Goal: Check status: Check status

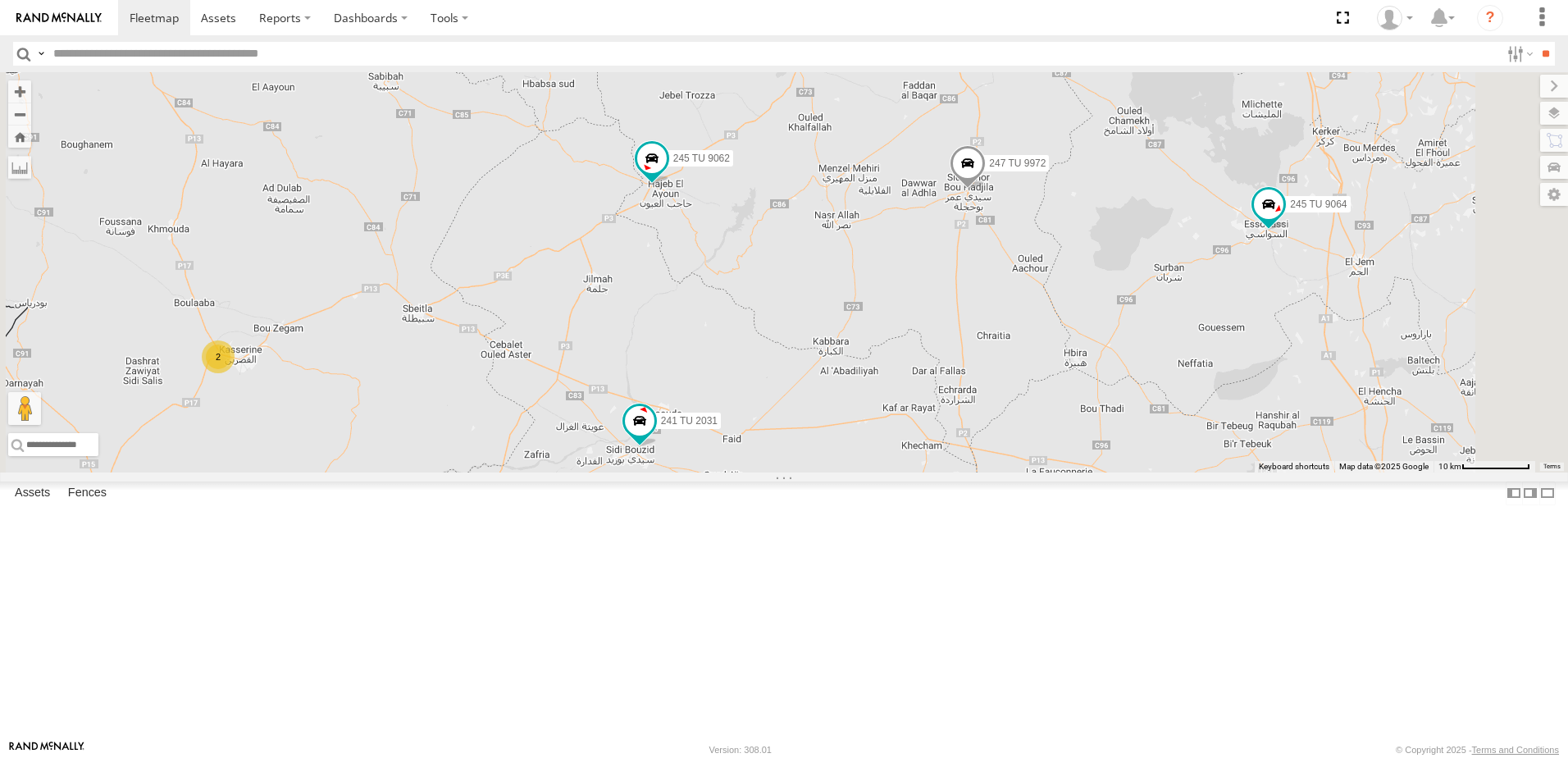
drag, startPoint x: 1100, startPoint y: 309, endPoint x: 1023, endPoint y: 382, distance: 106.1
click at [1023, 382] on div "245 TU 4334 241 TU 2031 245 TU 9060 247 TU 9972 246 TU 8285 2 245 TU 9062 240 T…" at bounding box center [784, 273] width 1568 height 400
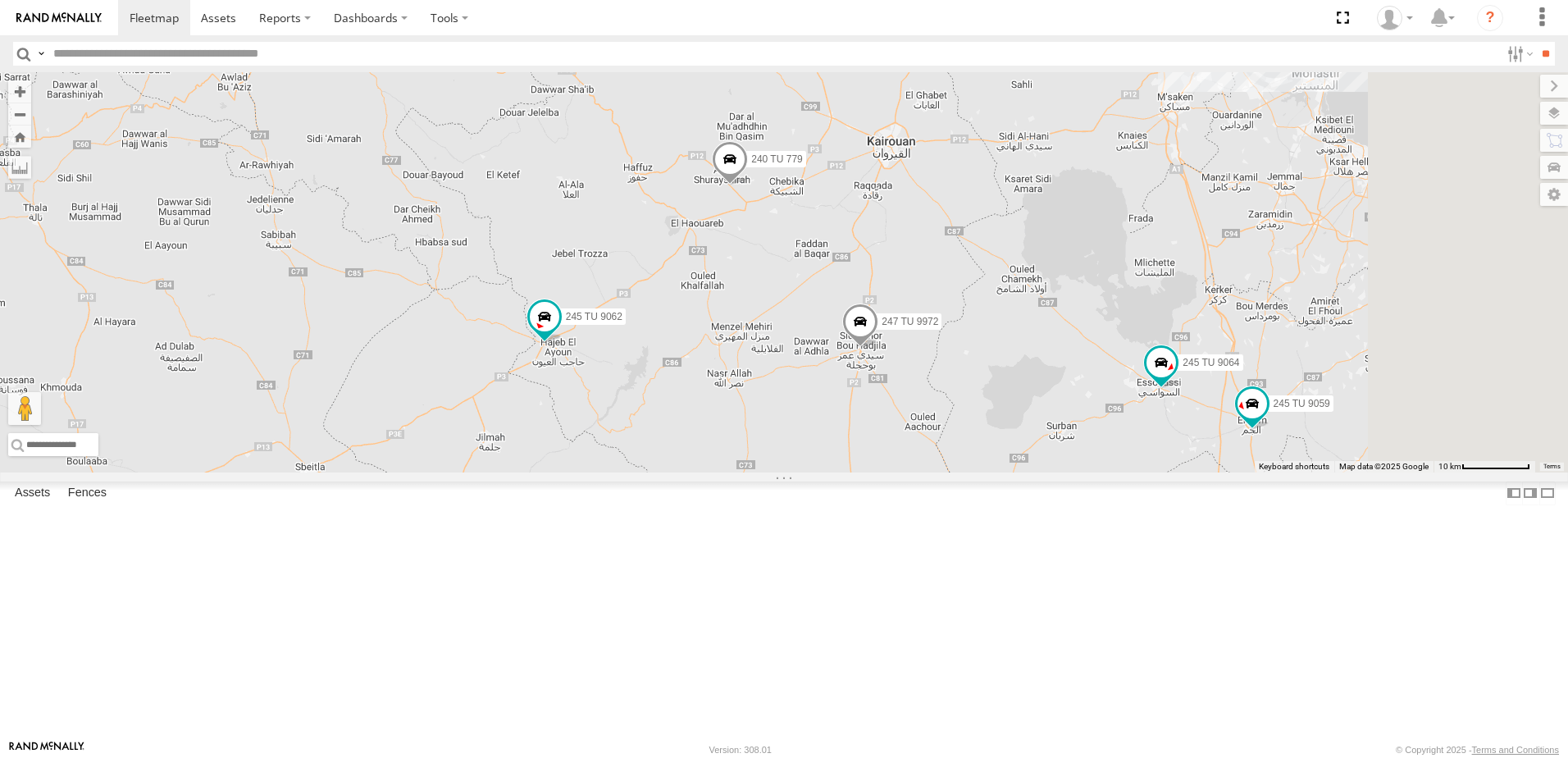
drag, startPoint x: 1096, startPoint y: 346, endPoint x: 985, endPoint y: 512, distance: 199.7
click at [985, 473] on div "245 TU 4334 241 TU 2031 245 TU 9060 247 TU 9972 246 TU 8285 2 245 TU 9062 240 T…" at bounding box center [784, 273] width 1568 height 400
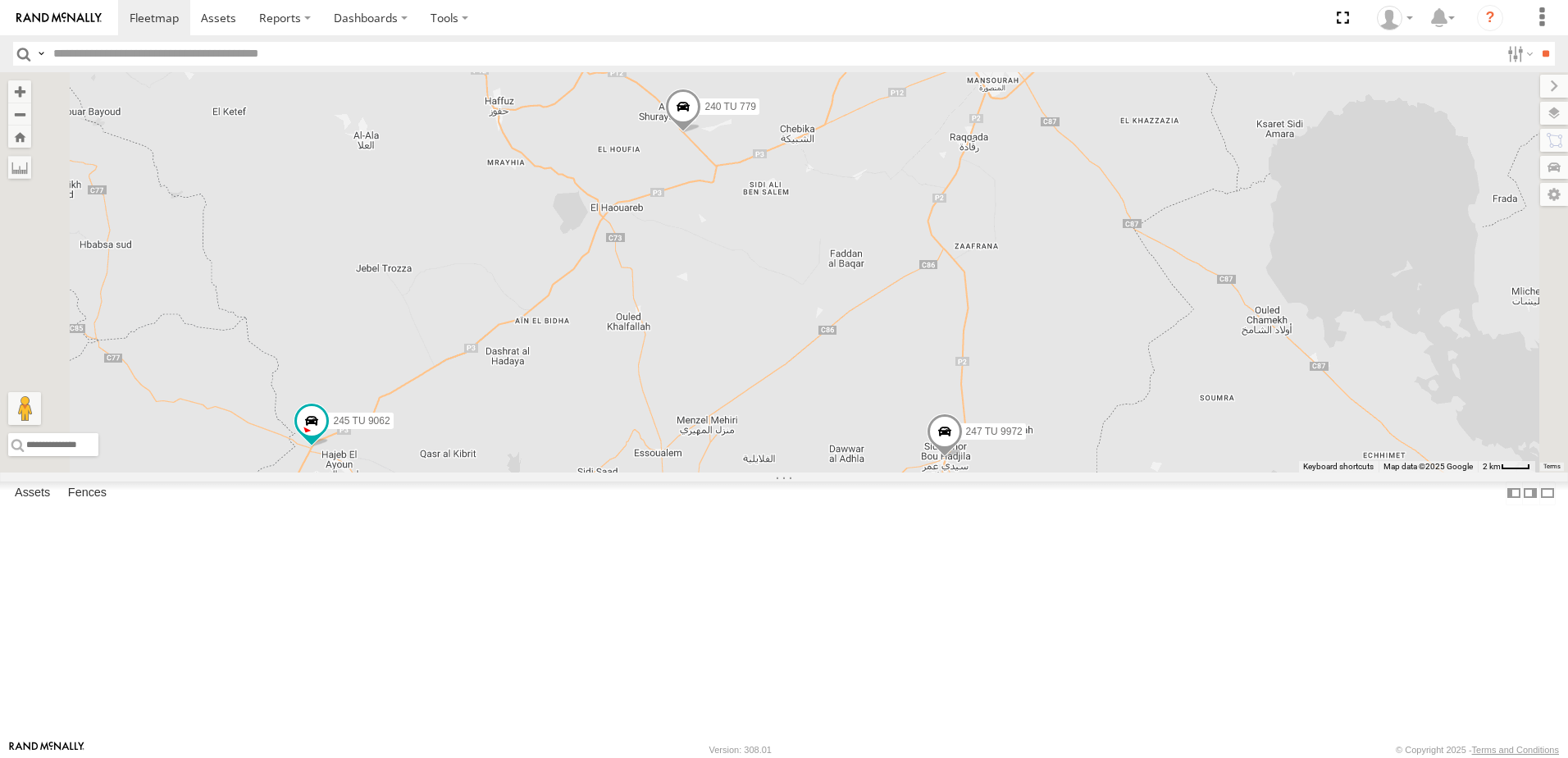
drag, startPoint x: 958, startPoint y: 394, endPoint x: 943, endPoint y: 549, distance: 155.7
click at [943, 473] on div "245 TU 4334 241 TU 2031 245 TU 9060 247 TU 9972 246 TU 8285 245 TU 9062 240 TU …" at bounding box center [784, 273] width 1568 height 400
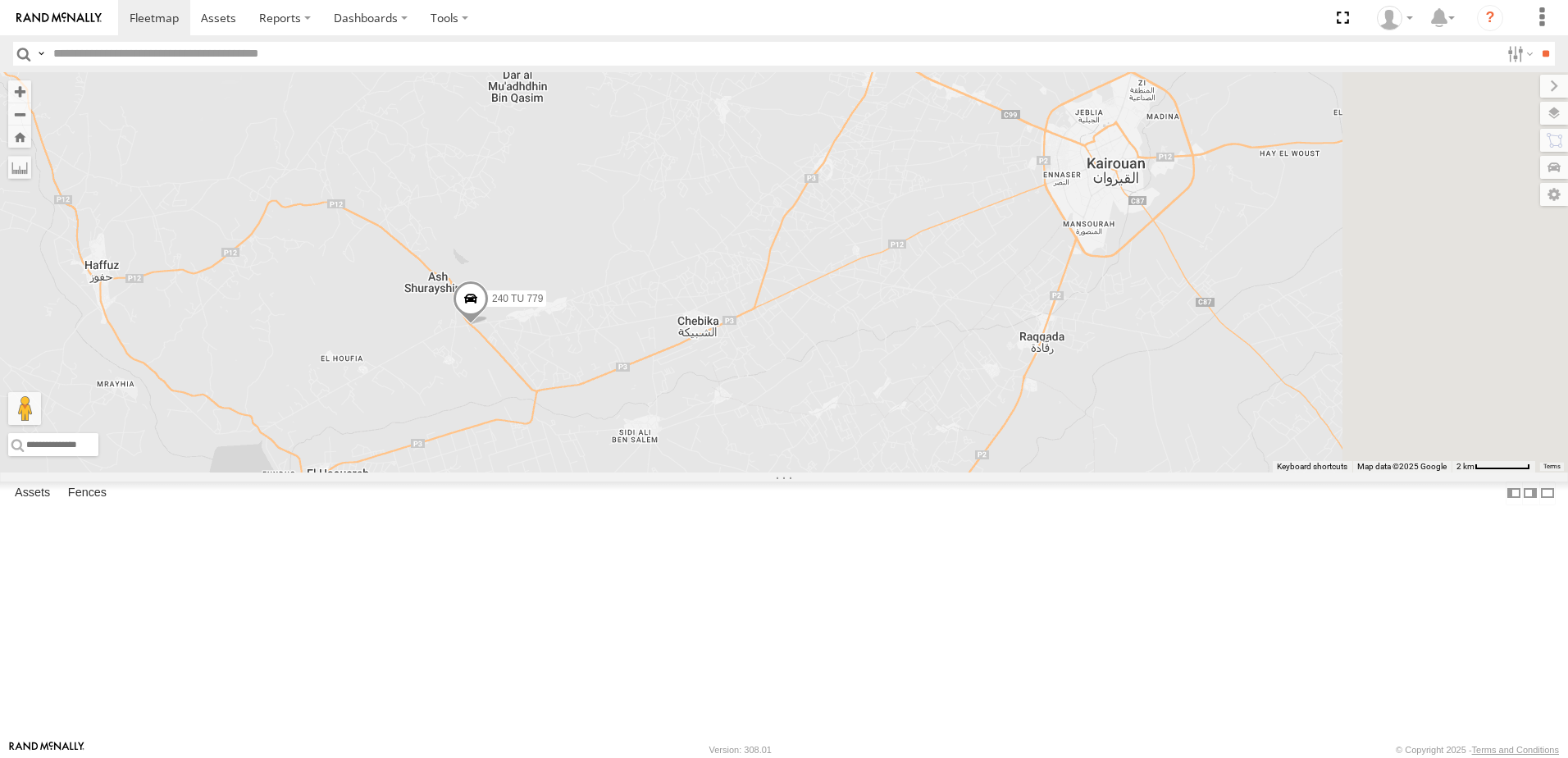
drag, startPoint x: 932, startPoint y: 430, endPoint x: 777, endPoint y: 677, distance: 291.6
click at [777, 473] on div "245 TU 4334 241 TU 2031 245 TU 9060 247 TU 9972 246 TU 8285 245 TU 9062 240 TU …" at bounding box center [784, 273] width 1568 height 400
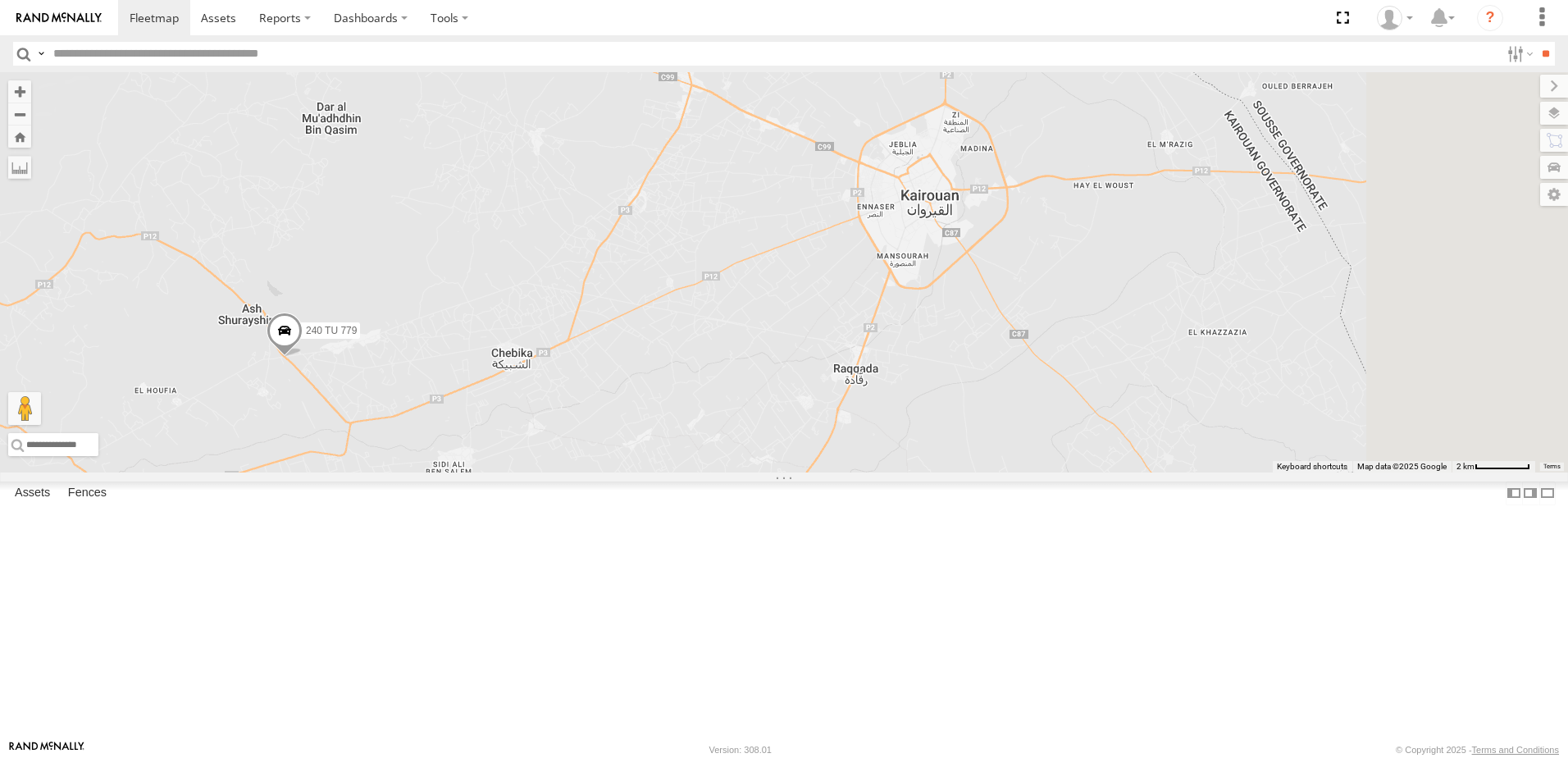
drag, startPoint x: 1075, startPoint y: 405, endPoint x: 908, endPoint y: 410, distance: 167.1
click at [908, 410] on div "245 TU 4334 241 TU 2031 245 TU 9060 247 TU 9972 246 TU 8285 245 TU 9062 240 TU …" at bounding box center [784, 273] width 1568 height 400
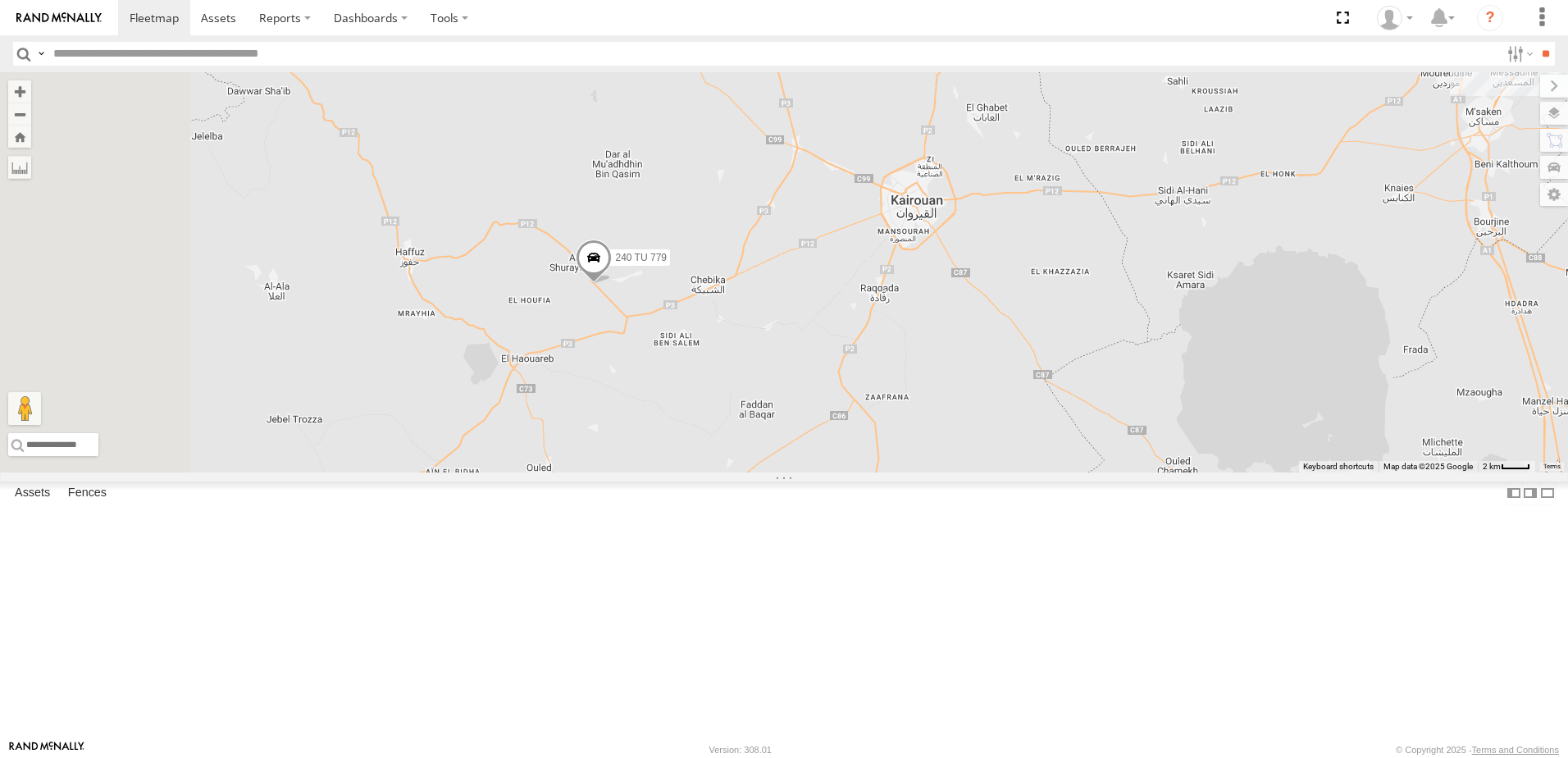
drag, startPoint x: 915, startPoint y: 404, endPoint x: 1012, endPoint y: 374, distance: 101.5
click at [1012, 374] on div "245 TU 4334 241 TU 2031 245 TU 9060 247 TU 9972 246 TU 8285 245 TU 9062 240 TU …" at bounding box center [784, 273] width 1568 height 400
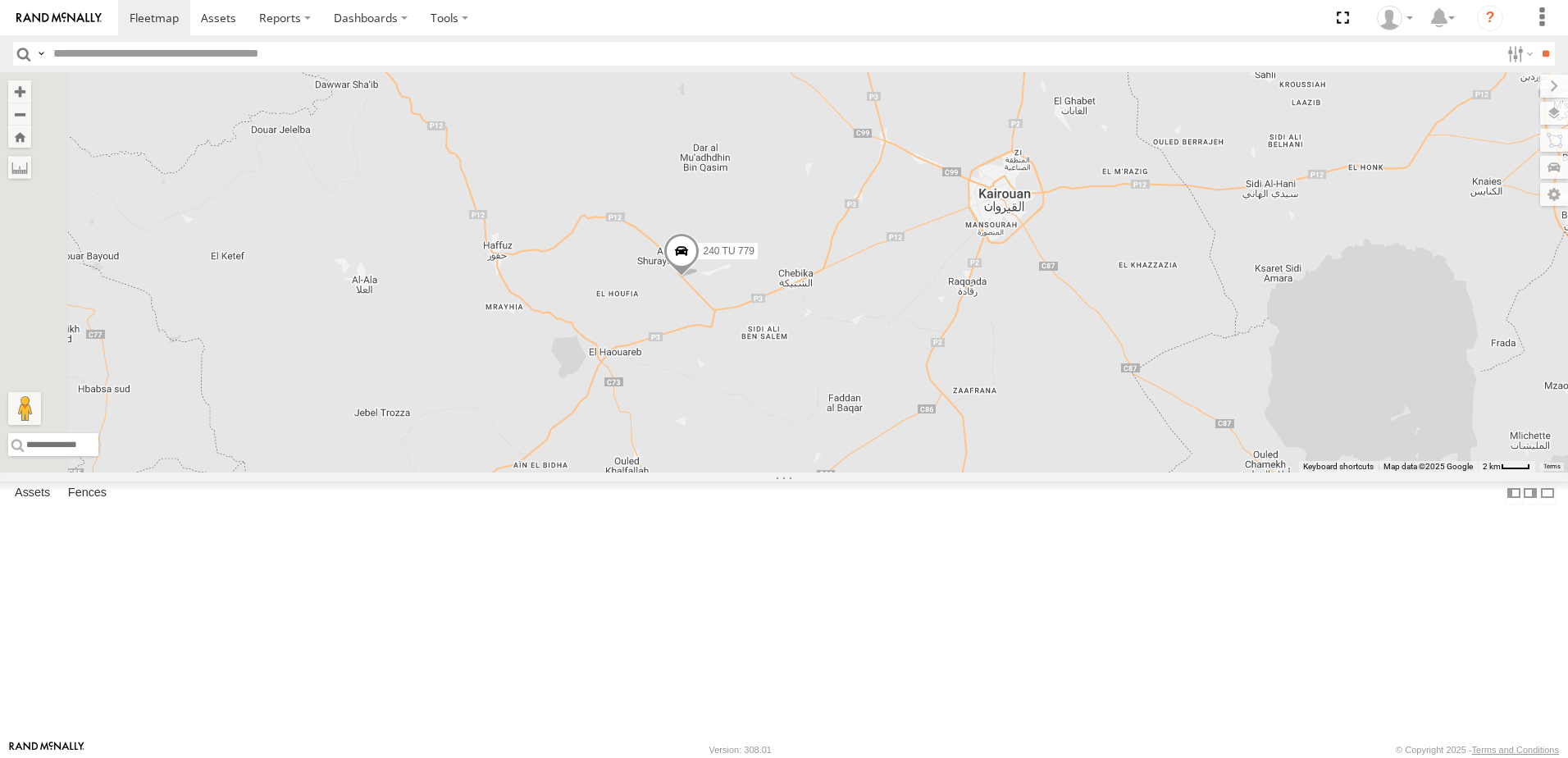
drag, startPoint x: 964, startPoint y: 378, endPoint x: 1054, endPoint y: 371, distance: 90.3
click at [1054, 371] on div "245 TU 4334 241 TU 2031 245 TU 9060 247 TU 9972 246 TU 8285 245 TU 9062 240 TU …" at bounding box center [784, 273] width 1568 height 400
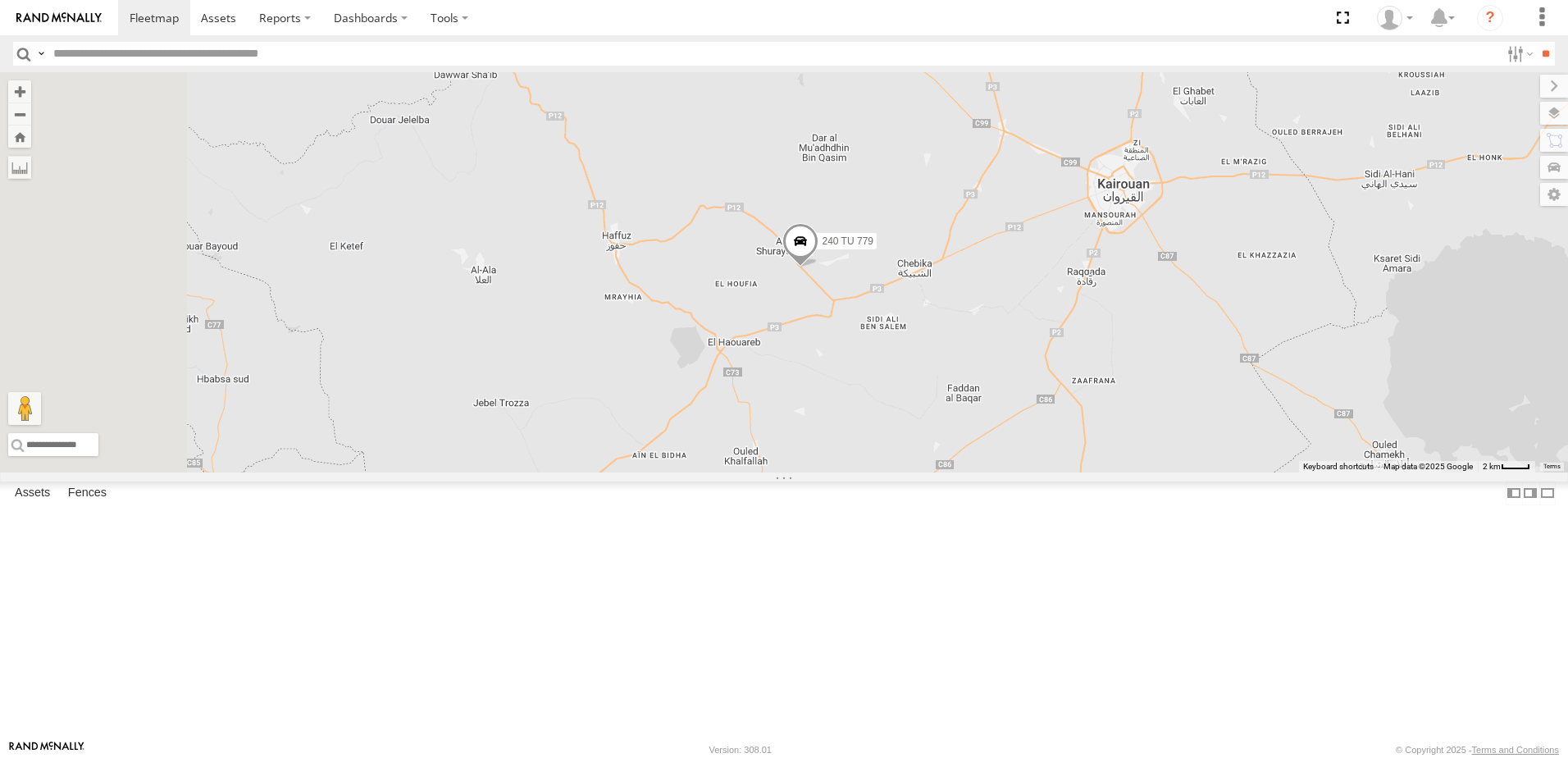
drag, startPoint x: 958, startPoint y: 387, endPoint x: 1080, endPoint y: 377, distance: 122.4
click at [877, 249] on label "240 TU 779" at bounding box center [842, 241] width 68 height 17
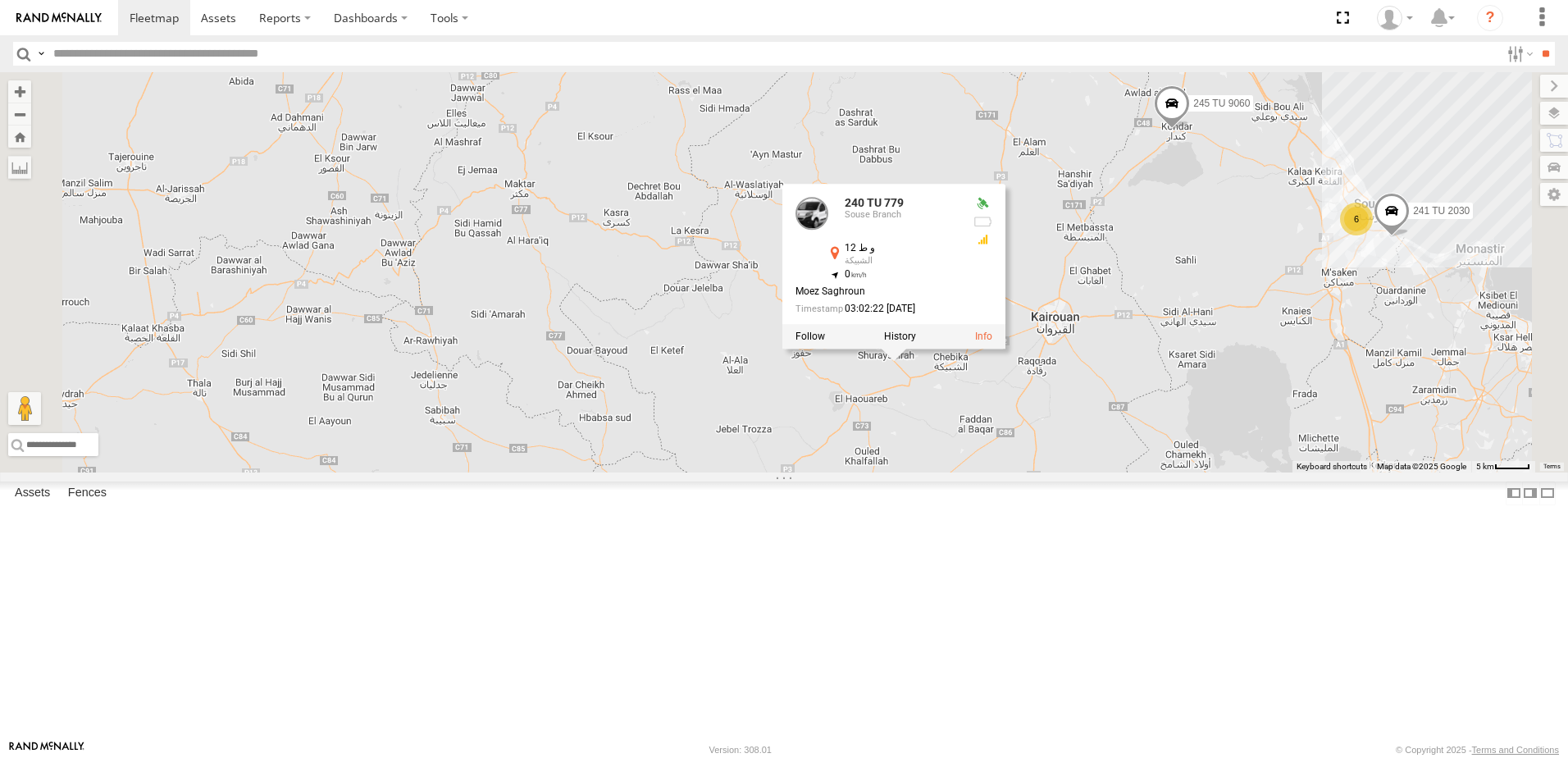
click at [884, 473] on div "245 TU 4334 241 TU 2031 245 TU 9060 247 TU 9972 246 TU 8285 245 TU 9062 240 TU …" at bounding box center [784, 273] width 1568 height 400
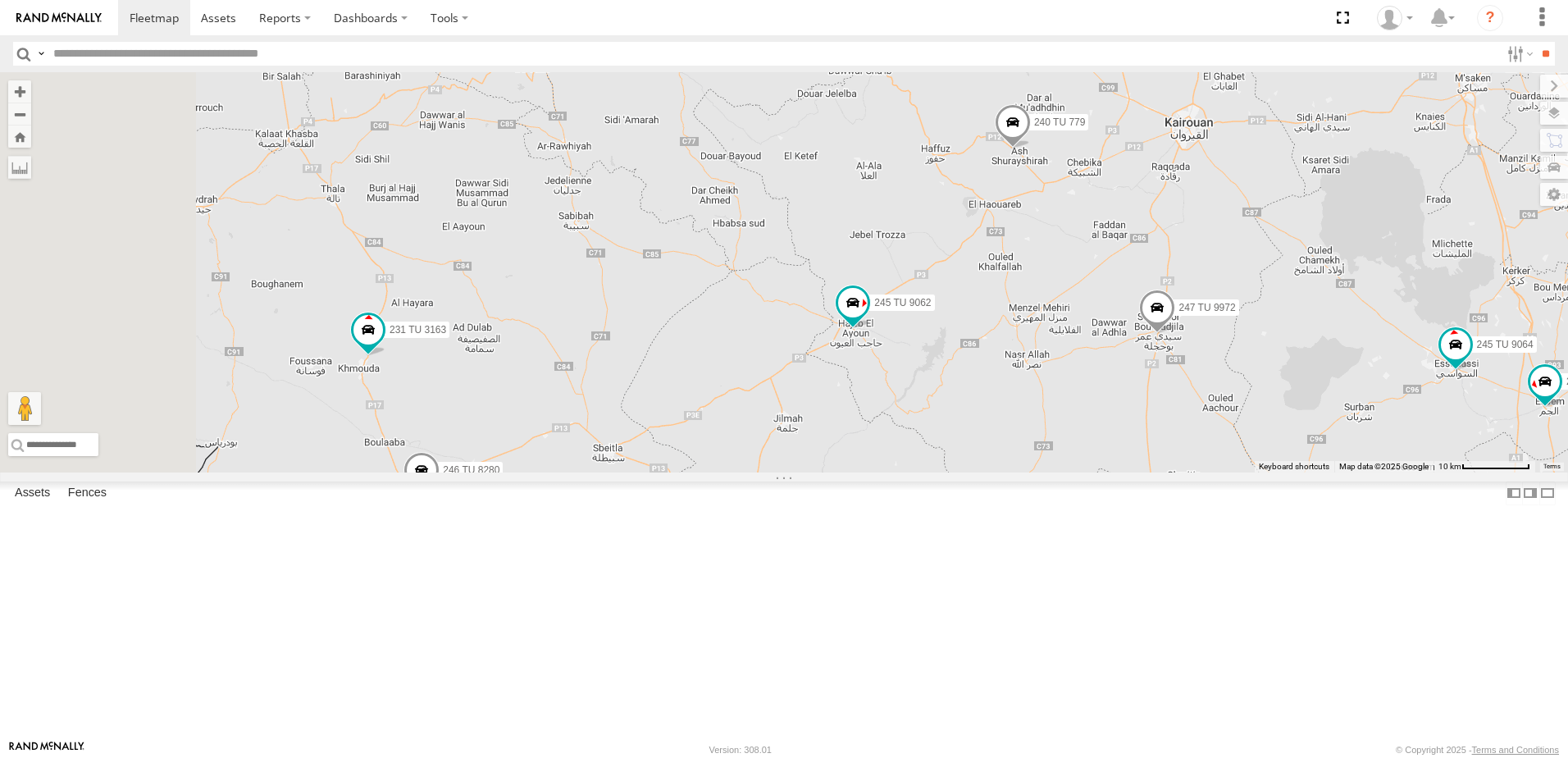
drag, startPoint x: 853, startPoint y: 498, endPoint x: 1199, endPoint y: 410, distance: 357.0
click at [1199, 410] on div "234 TU 2630 231 TU 3163 245 TU 9061 245 TU 9062 246 TU 8280 241 TU 2031 245 TU …" at bounding box center [784, 273] width 1568 height 400
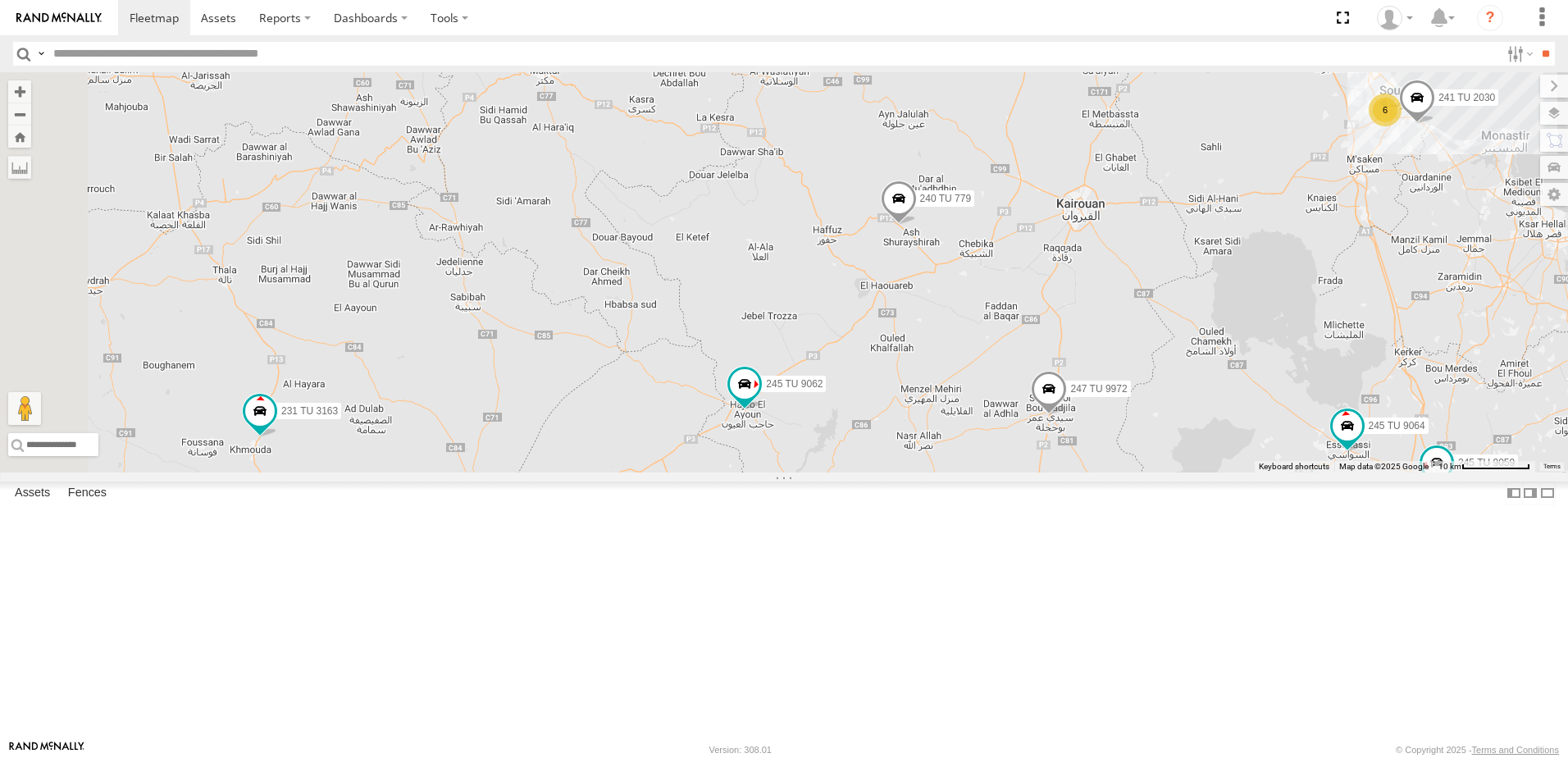
drag, startPoint x: 1090, startPoint y: 434, endPoint x: 1030, endPoint y: 456, distance: 63.9
click at [1030, 456] on div "234 TU 2630 231 TU 3163 245 TU 9061 245 TU 9062 246 TU 8280 241 TU 2031 245 TU …" at bounding box center [784, 273] width 1568 height 400
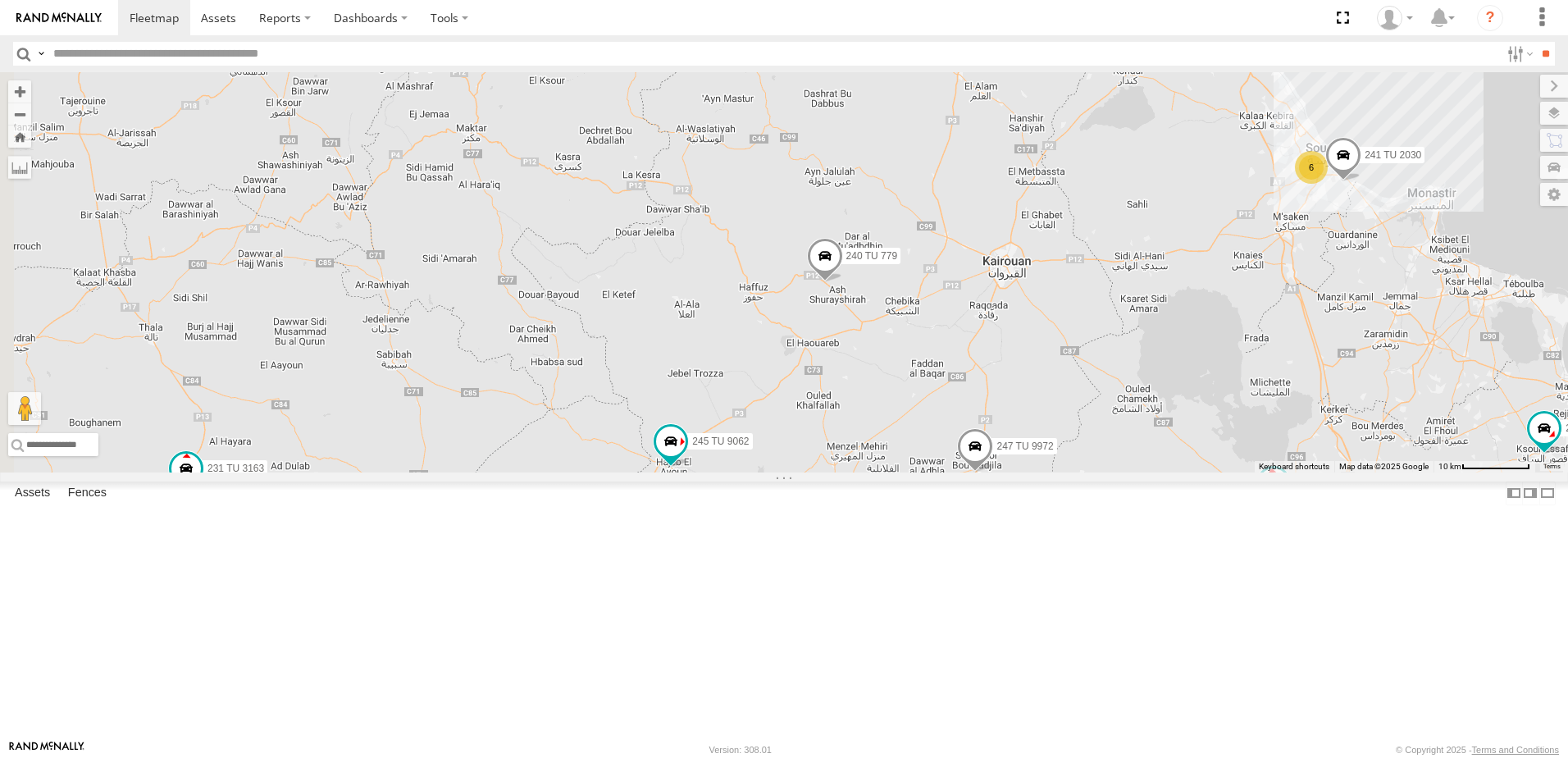
drag, startPoint x: 1104, startPoint y: 397, endPoint x: 1026, endPoint y: 461, distance: 100.9
click at [1026, 461] on div "234 TU 2630 231 TU 3163 245 TU 9061 245 TU 9062 246 TU 8280 241 TU 2031 245 TU …" at bounding box center [784, 273] width 1568 height 400
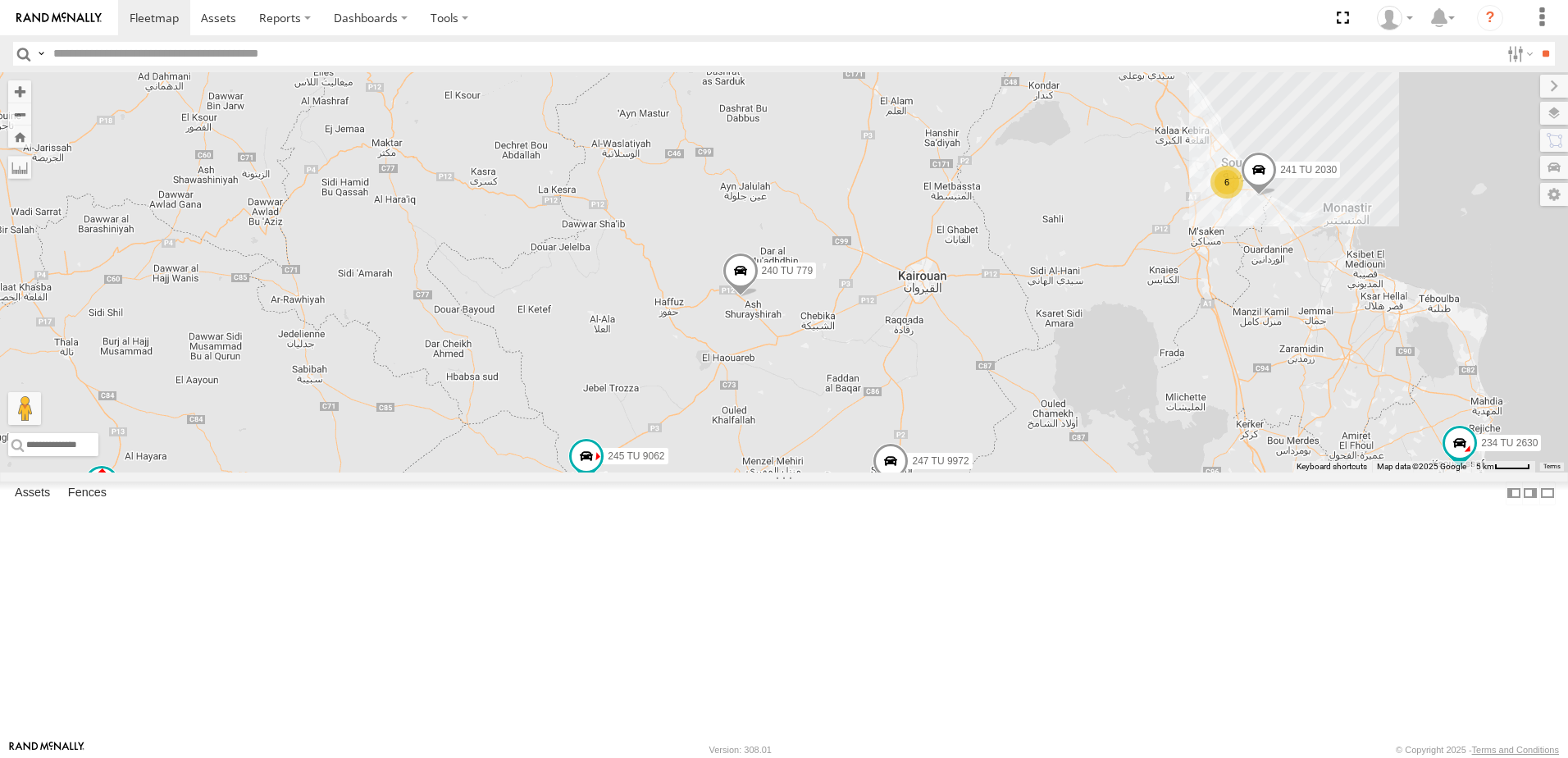
drag, startPoint x: 1091, startPoint y: 499, endPoint x: 1024, endPoint y: 478, distance: 70.2
click at [1026, 473] on div "234 TU 2630 231 TU 3163 245 TU 9061 245 TU 9062 246 TU 8280 241 TU 2031 245 TU …" at bounding box center [784, 273] width 1568 height 400
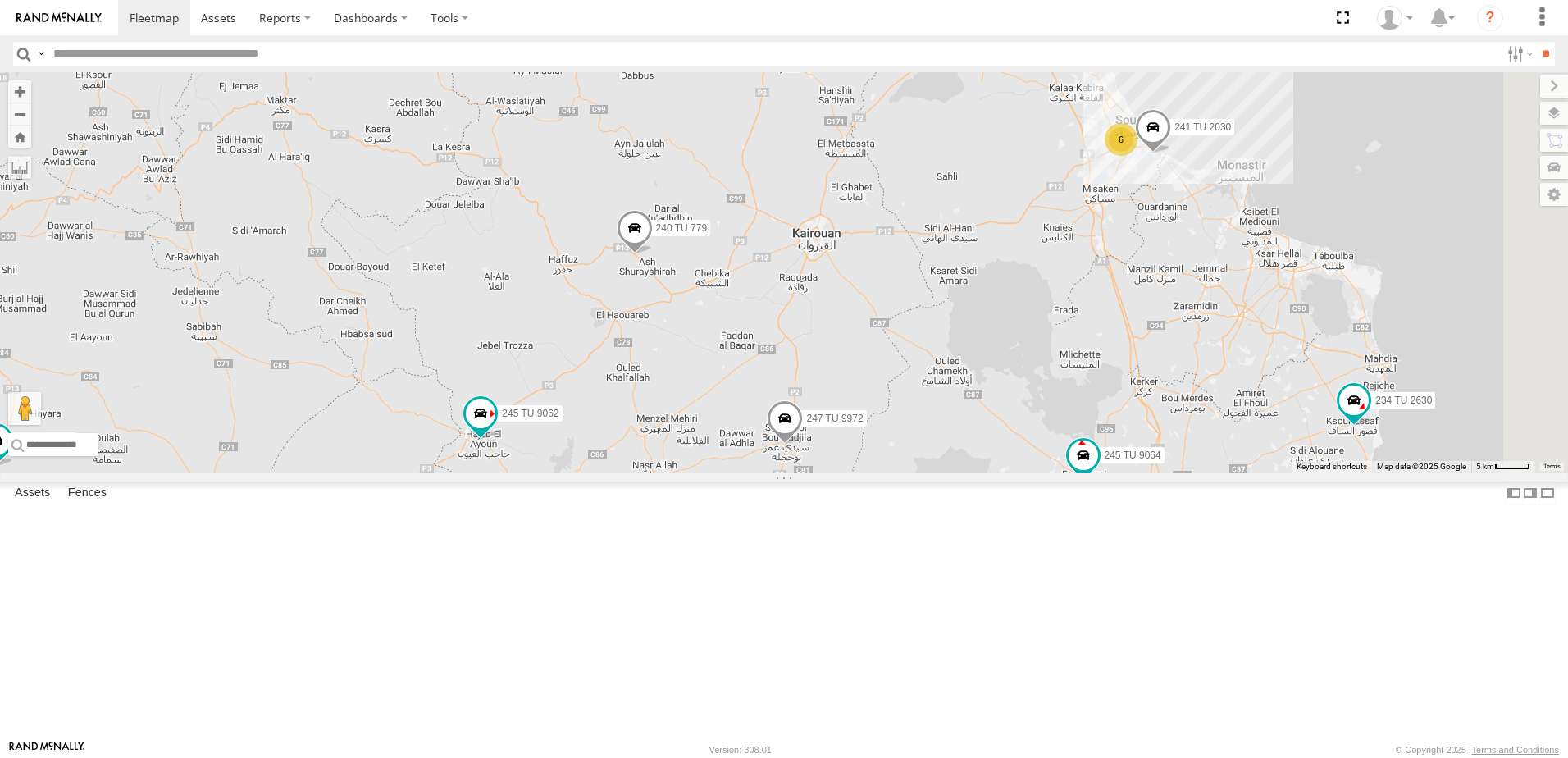
drag, startPoint x: 1054, startPoint y: 588, endPoint x: 960, endPoint y: 558, distance: 98.7
click at [960, 473] on div "234 TU 2630 231 TU 3163 245 TU 9061 245 TU 9062 246 TU 8280 241 TU 2031 245 TU …" at bounding box center [784, 273] width 1568 height 400
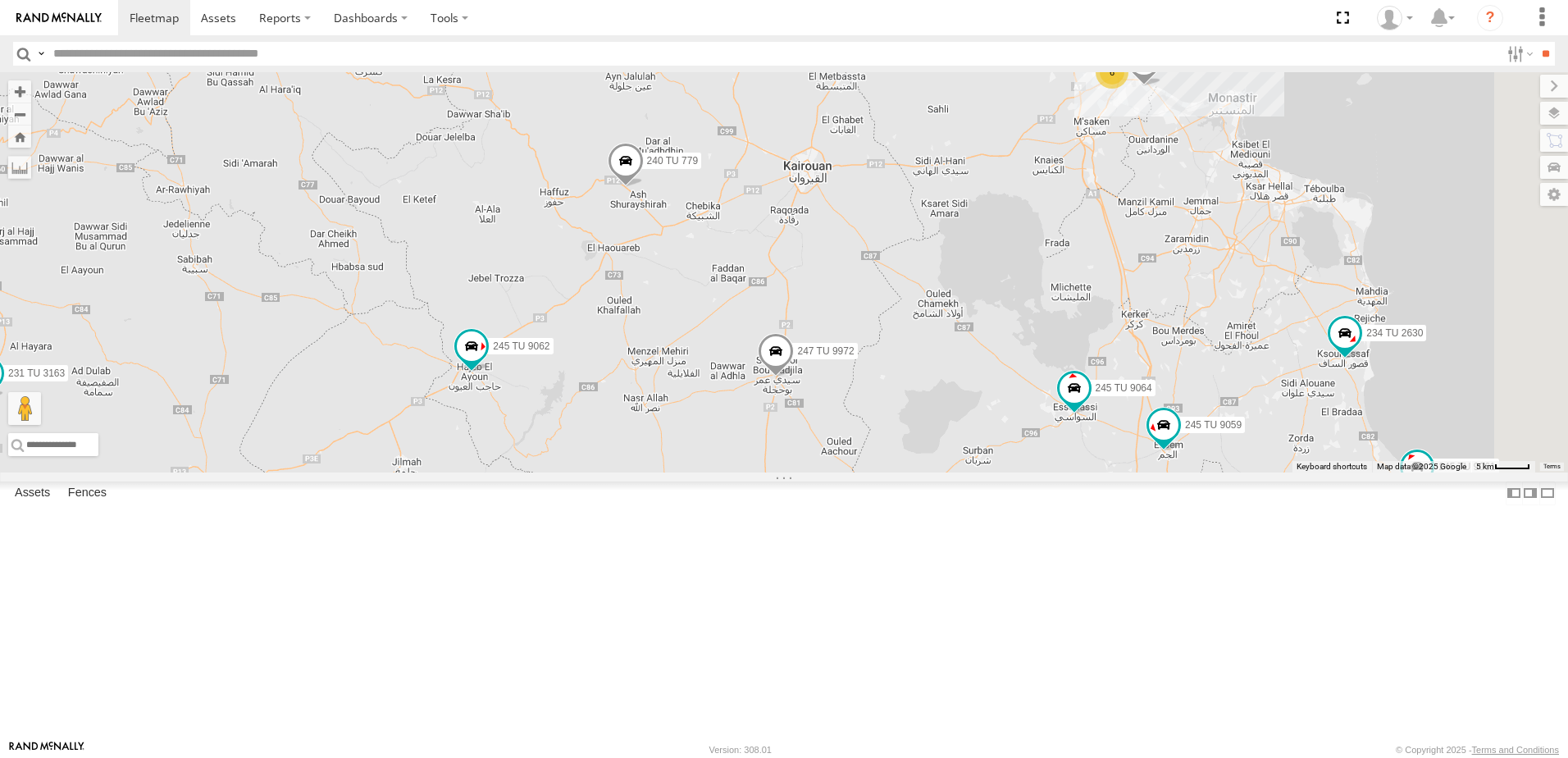
drag, startPoint x: 962, startPoint y: 583, endPoint x: 984, endPoint y: 495, distance: 90.7
click at [794, 378] on span at bounding box center [775, 355] width 36 height 44
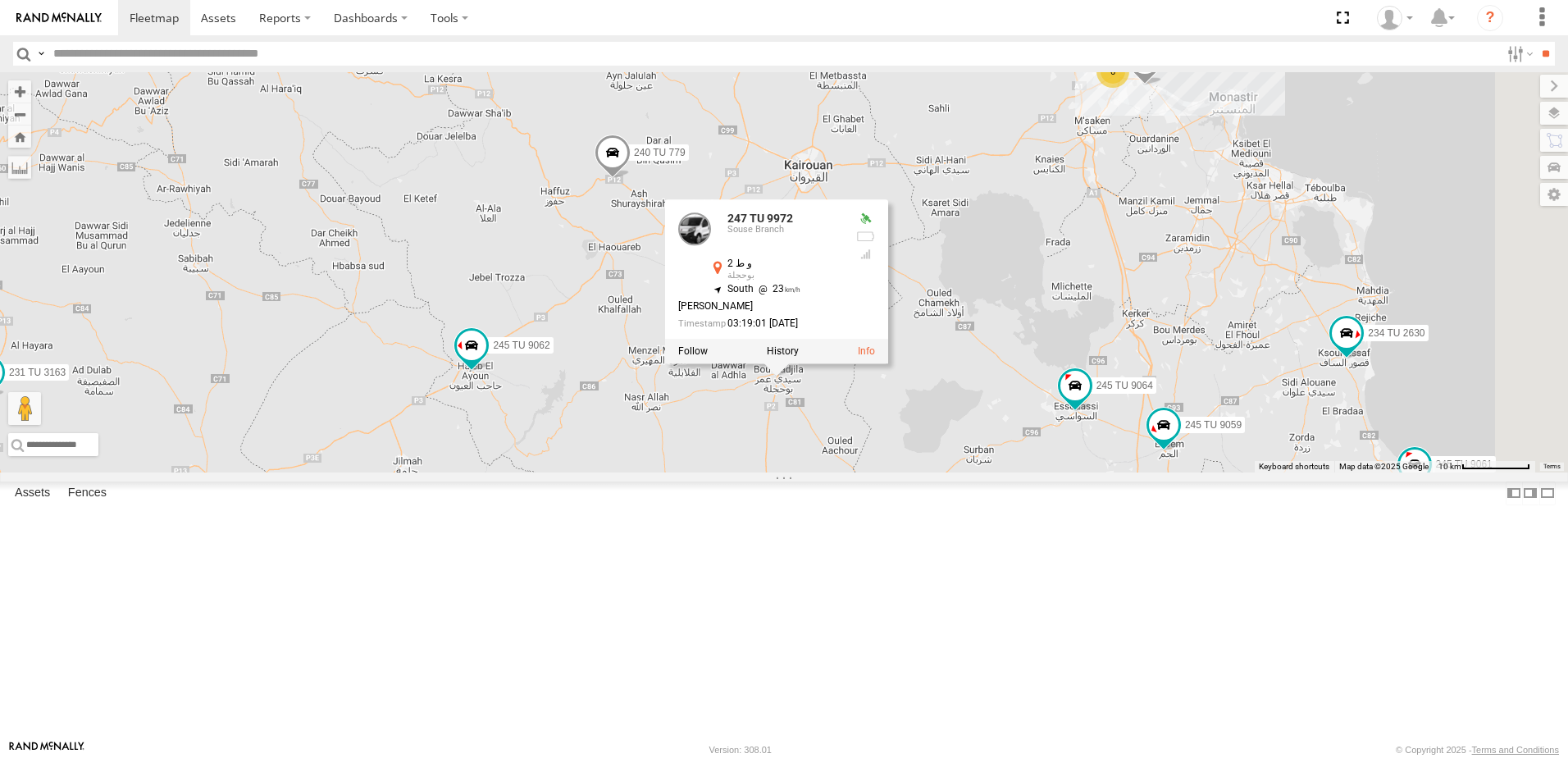
click at [1168, 364] on div "234 TU 2630 231 TU 3163 245 TU 9061 245 TU 9062 246 TU 8280 241 TU 2031 245 TU …" at bounding box center [784, 273] width 1568 height 400
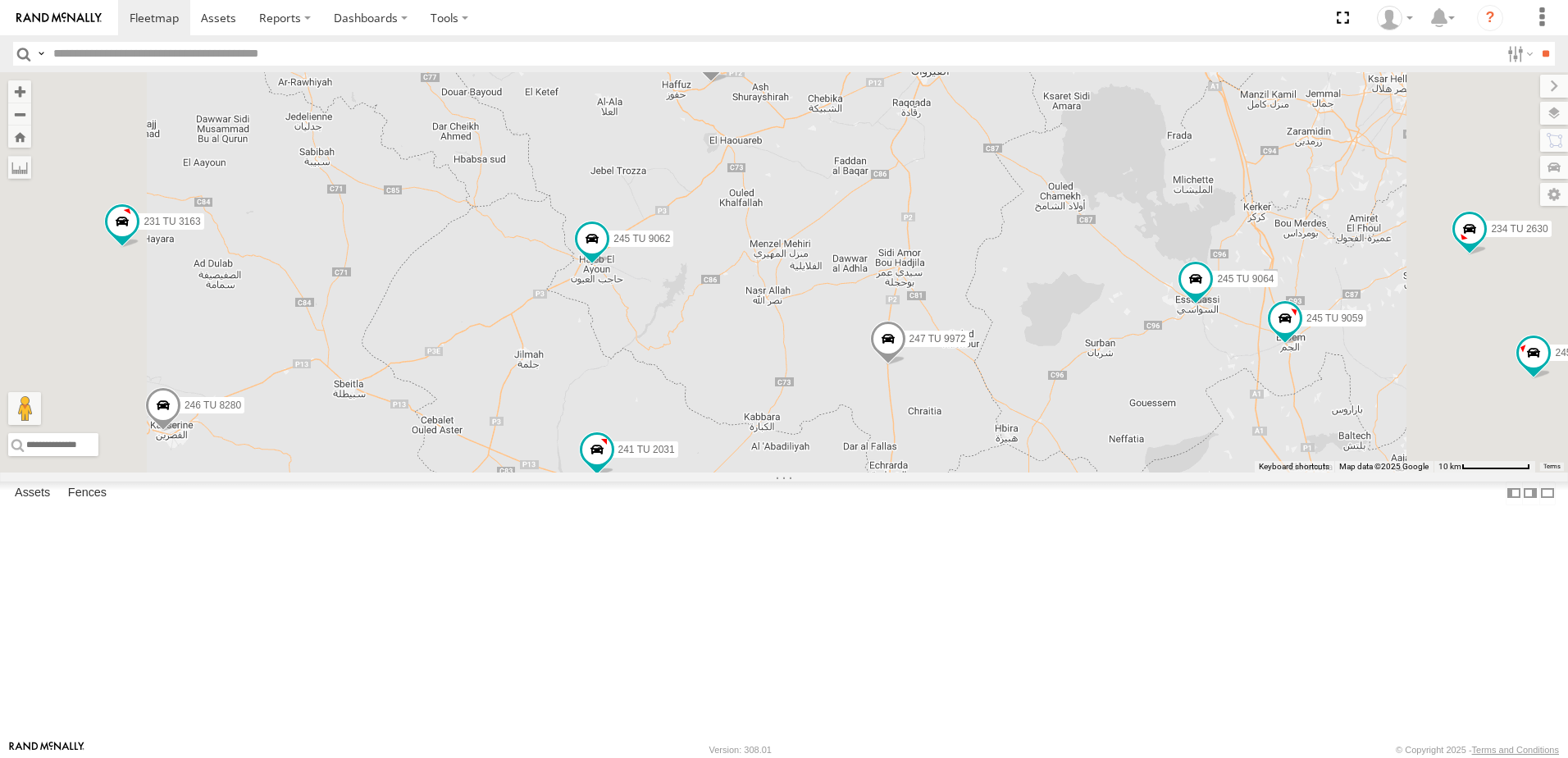
drag, startPoint x: 712, startPoint y: 392, endPoint x: 793, endPoint y: 377, distance: 82.4
click at [793, 377] on div "234 TU 2630 231 TU 3163 245 TU 9061 245 TU 9063 245 TU 9062 246 TU 8280 241 TU …" at bounding box center [784, 273] width 1568 height 400
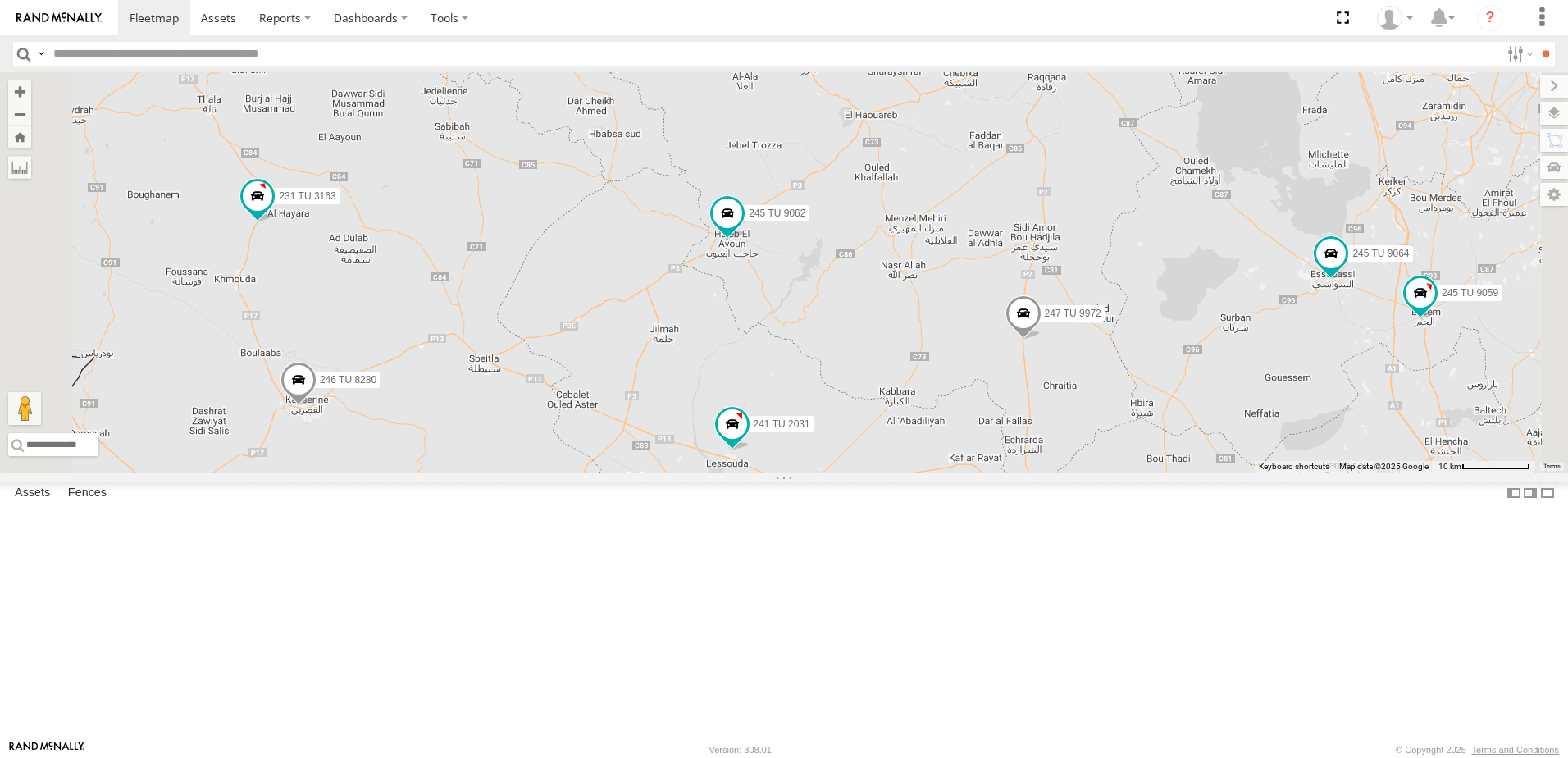
drag, startPoint x: 686, startPoint y: 385, endPoint x: 753, endPoint y: 377, distance: 67.5
click at [753, 377] on div "234 TU 2630 231 TU 3163 245 TU 9061 245 TU 9063 245 TU 9062 246 TU 8280 241 TU …" at bounding box center [784, 273] width 1568 height 400
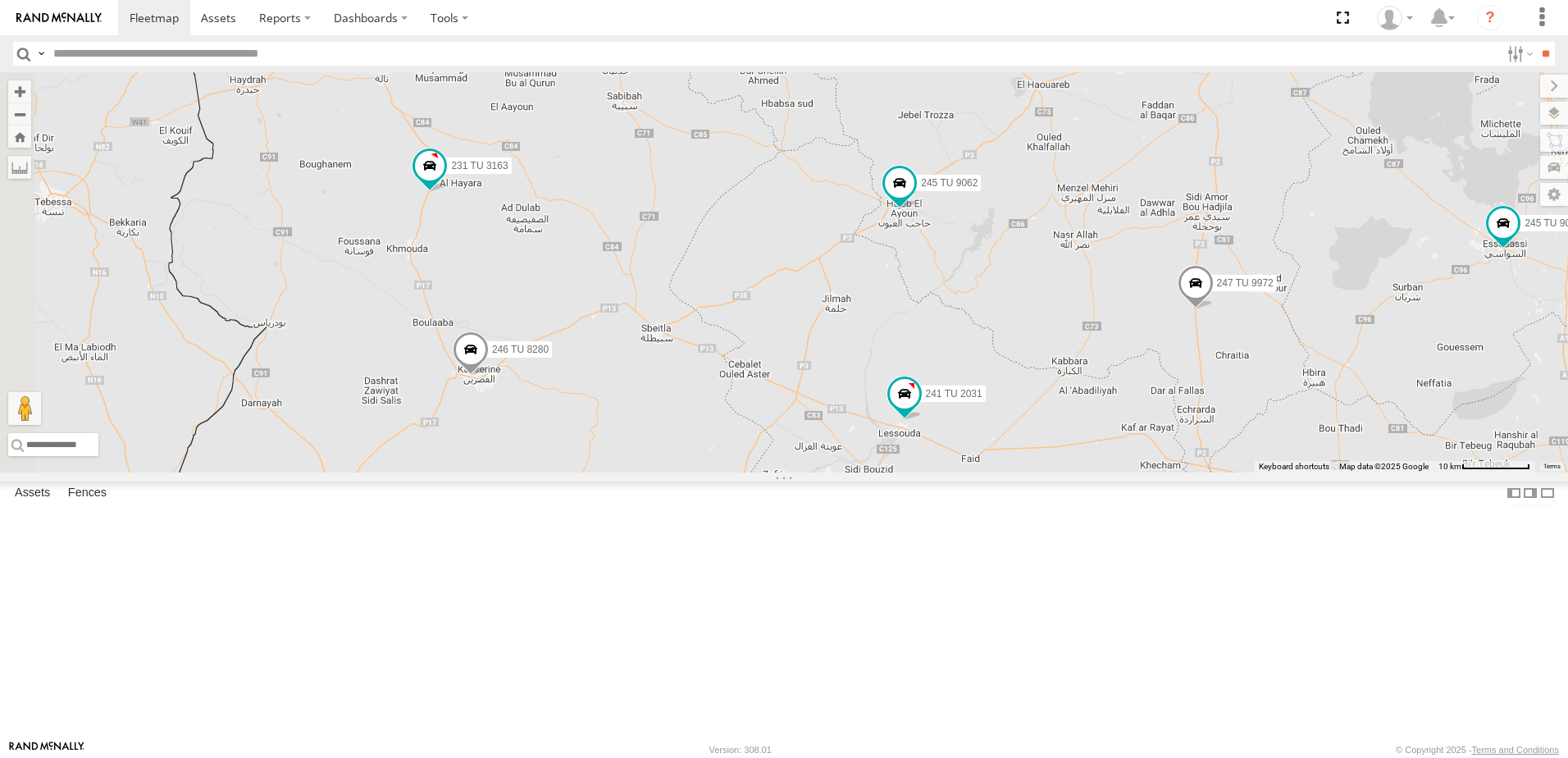
click at [773, 351] on div "234 TU 2630 231 TU 3163 245 TU 9061 245 TU 9063 245 TU 9062 246 TU 8280 241 TU …" at bounding box center [784, 273] width 1568 height 400
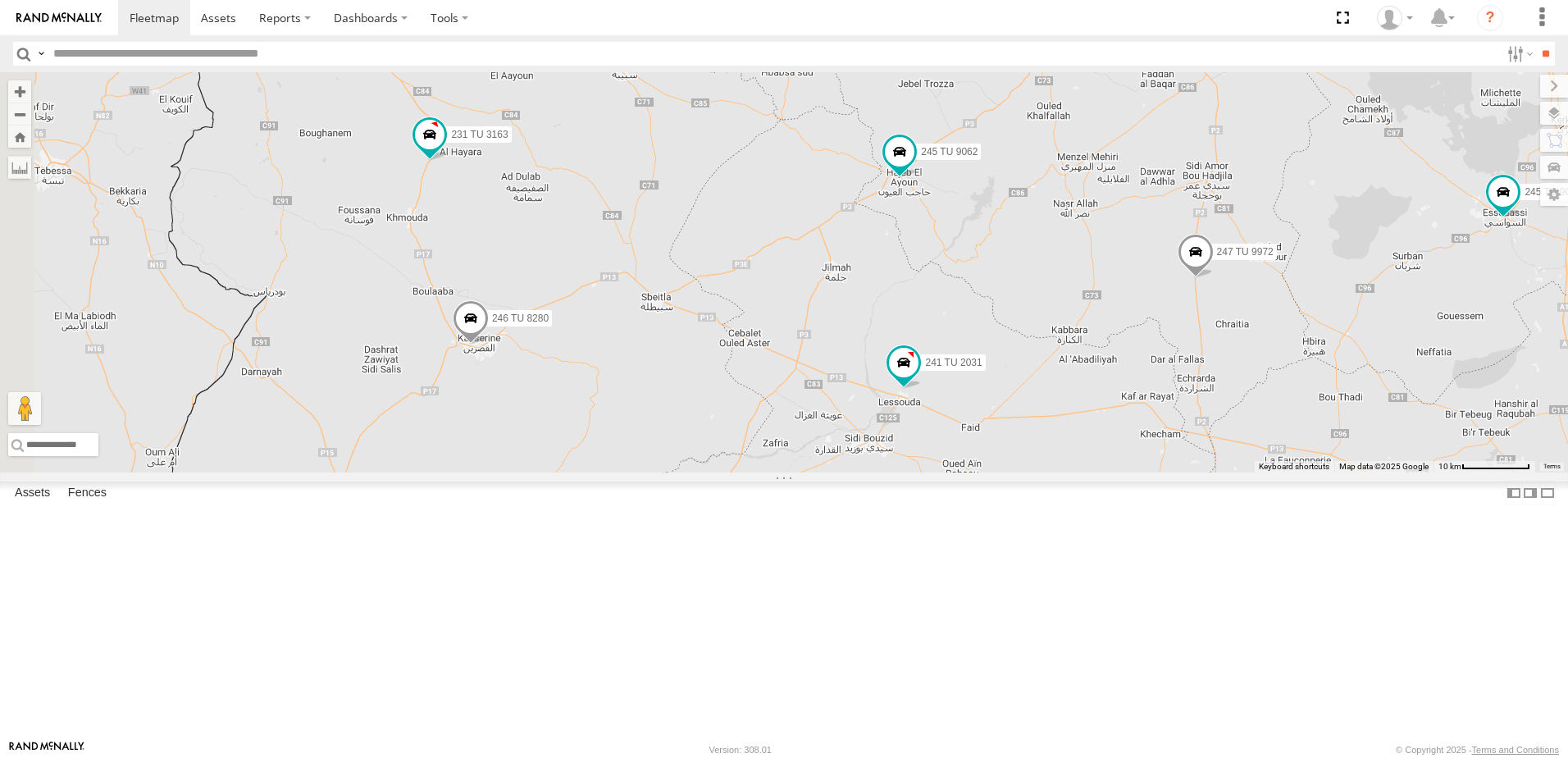
drag, startPoint x: 758, startPoint y: 442, endPoint x: 748, endPoint y: 381, distance: 61.8
click at [752, 390] on div "234 TU 2630 231 TU 3163 245 TU 9061 245 TU 9063 245 TU 9062 246 TU 8280 241 TU …" at bounding box center [784, 273] width 1568 height 400
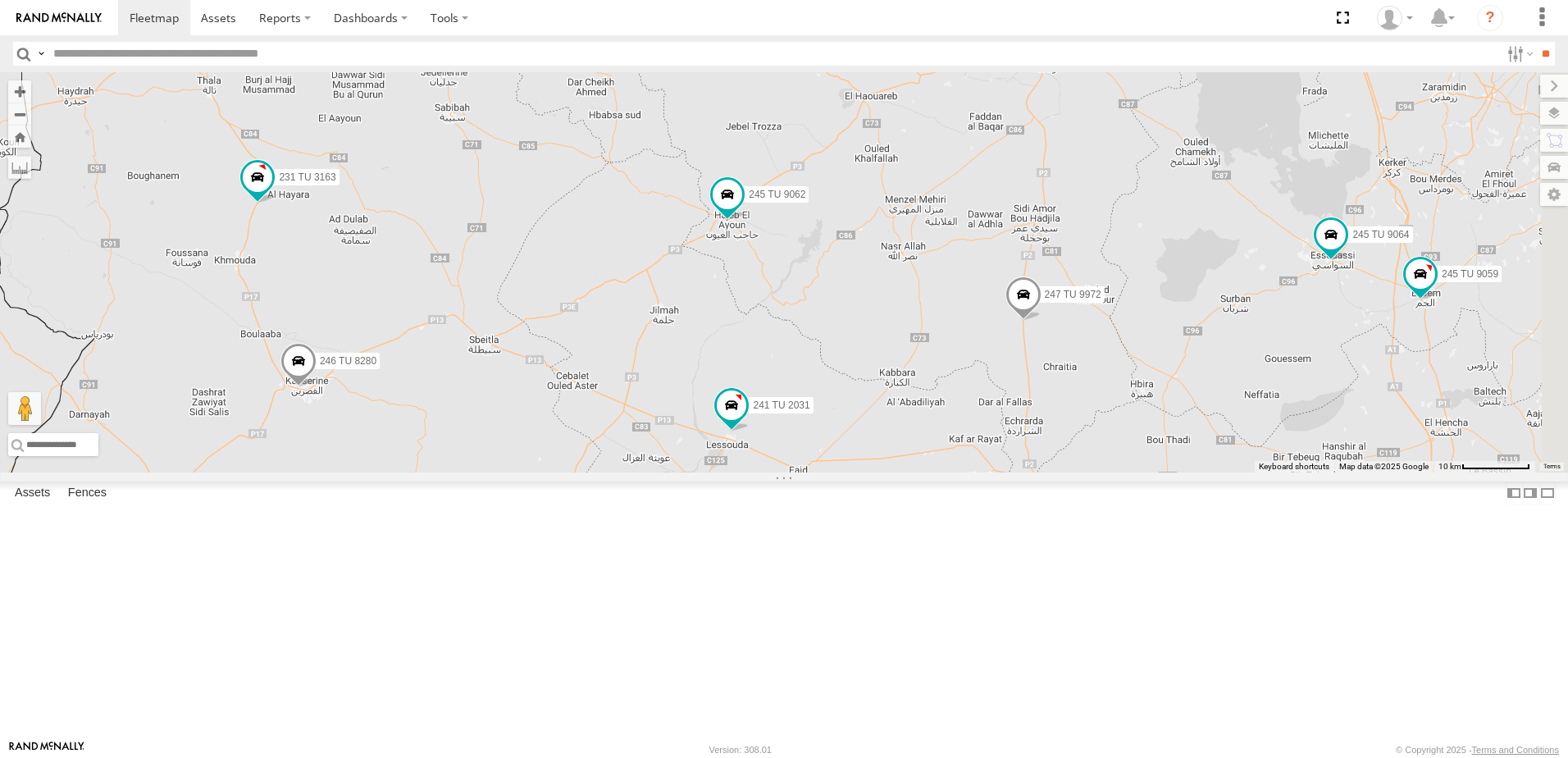
drag, startPoint x: 873, startPoint y: 387, endPoint x: 830, endPoint y: 498, distance: 119.0
click at [719, 473] on div "234 TU 2630 231 TU 3163 245 TU 9061 245 TU 9063 245 TU 9062 246 TU 8280 241 TU …" at bounding box center [784, 273] width 1568 height 400
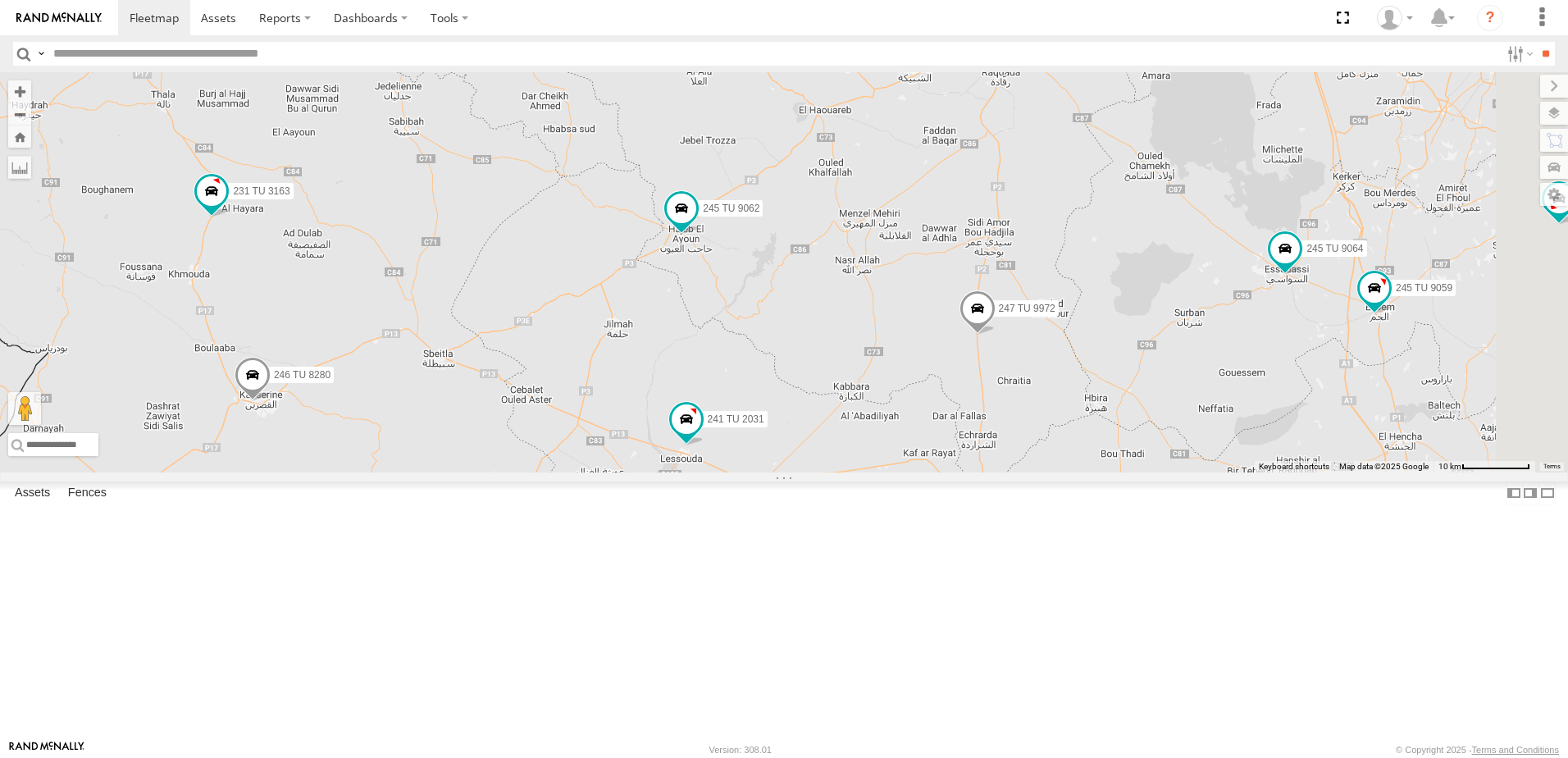
drag, startPoint x: 867, startPoint y: 555, endPoint x: 849, endPoint y: 560, distance: 18.7
click at [849, 473] on div "234 TU 2630 231 TU 3163 245 TU 9061 245 TU 9063 245 TU 9062 246 TU 8280 241 TU …" at bounding box center [784, 273] width 1568 height 400
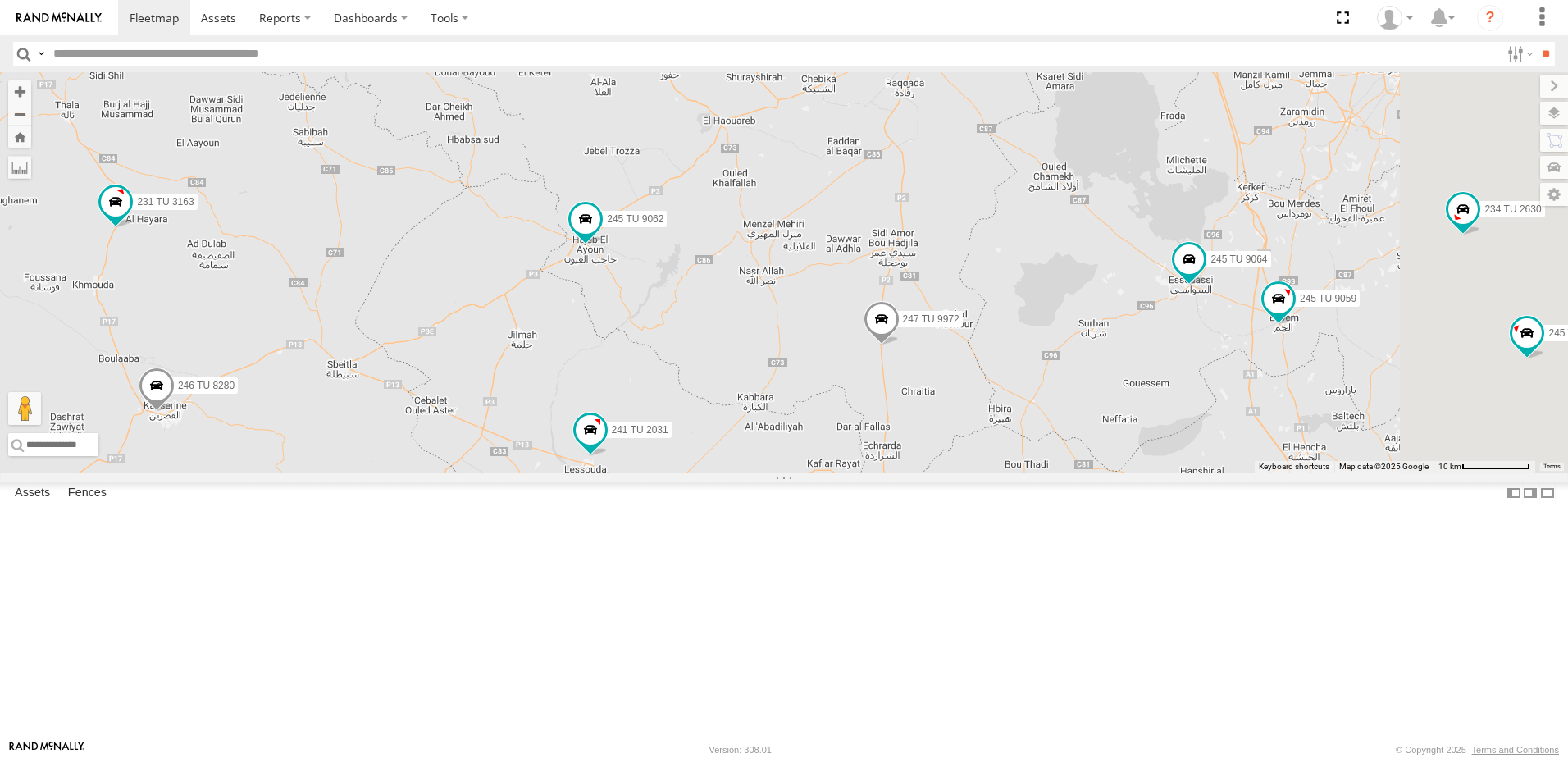
drag, startPoint x: 1010, startPoint y: 498, endPoint x: 929, endPoint y: 504, distance: 81.2
click at [929, 473] on div "234 TU 2630 231 TU 3163 245 TU 9061 245 TU 9063 245 TU 9062 246 TU 8280 241 TU …" at bounding box center [784, 273] width 1568 height 400
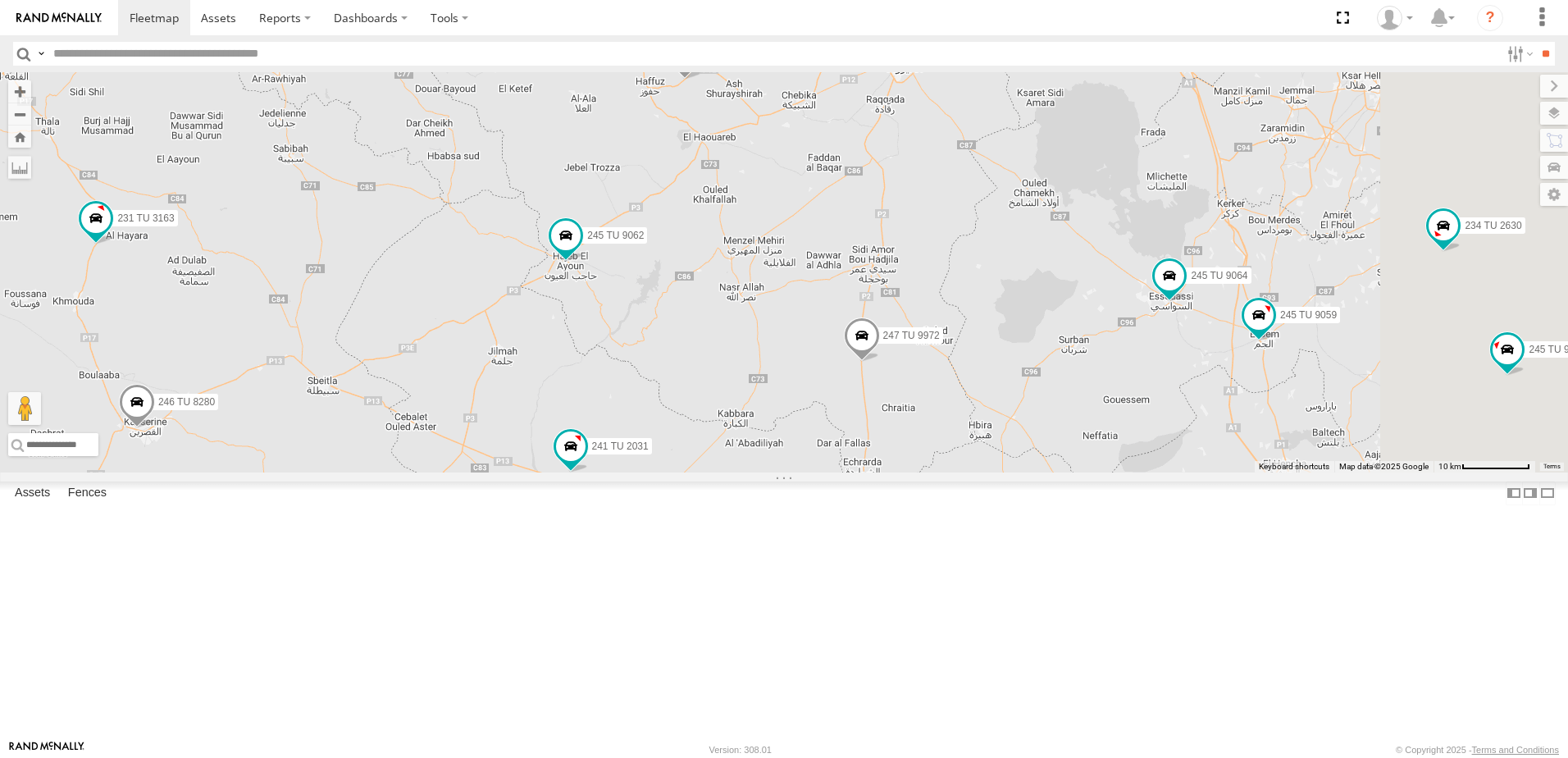
drag, startPoint x: 981, startPoint y: 438, endPoint x: 945, endPoint y: 467, distance: 46.2
click at [945, 467] on div "234 TU 2630 231 TU 3163 245 TU 9061 245 TU 9063 245 TU 9062 246 TU 8280 241 TU …" at bounding box center [784, 273] width 1568 height 400
